Goal: Transaction & Acquisition: Purchase product/service

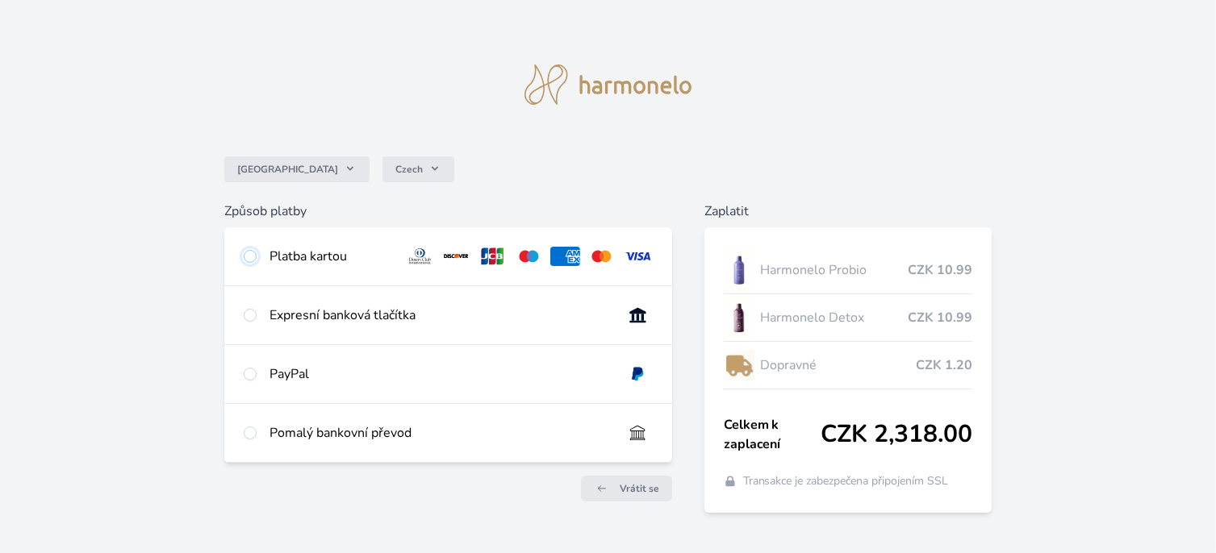
click at [248, 254] on input "radio" at bounding box center [250, 256] width 13 height 13
radio input "true"
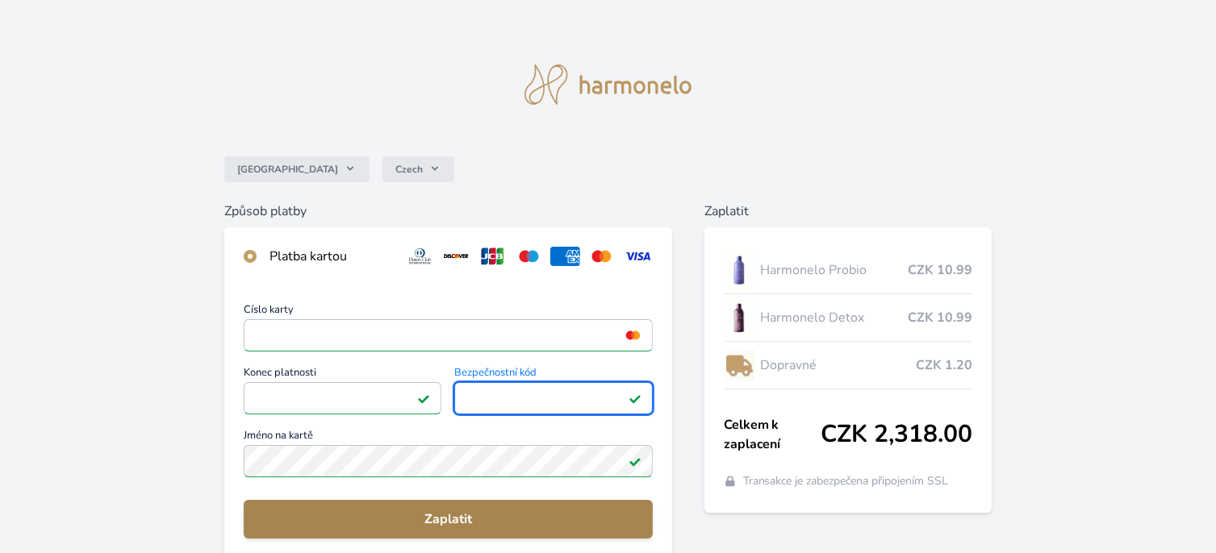
click at [448, 515] on span "Zaplatit" at bounding box center [447, 519] width 383 height 19
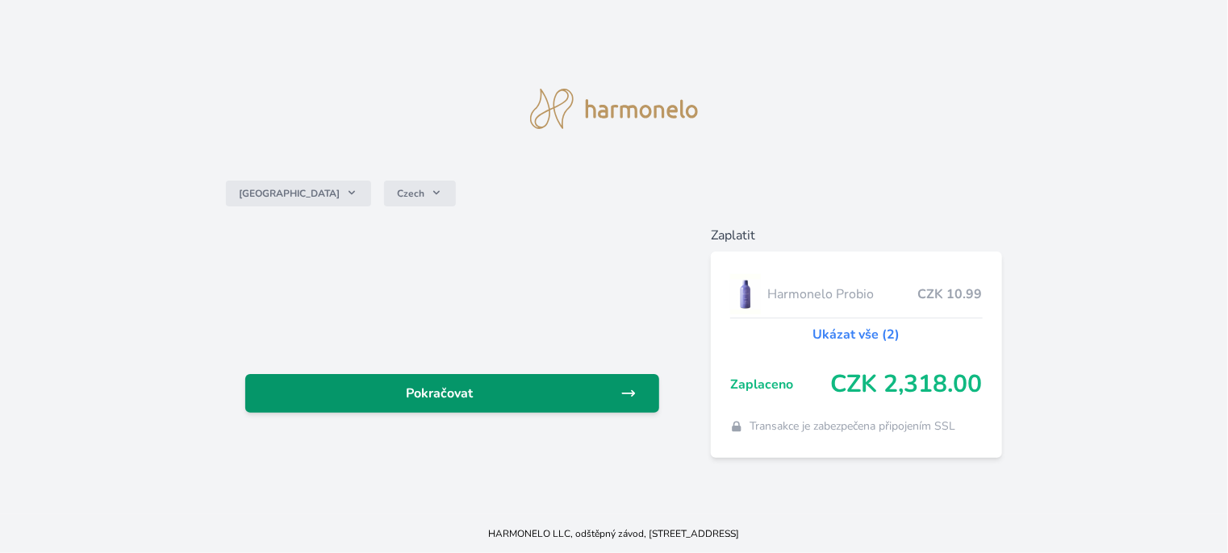
click at [477, 391] on span "Pokračovat" at bounding box center [439, 393] width 362 height 19
